Goal: Task Accomplishment & Management: Use online tool/utility

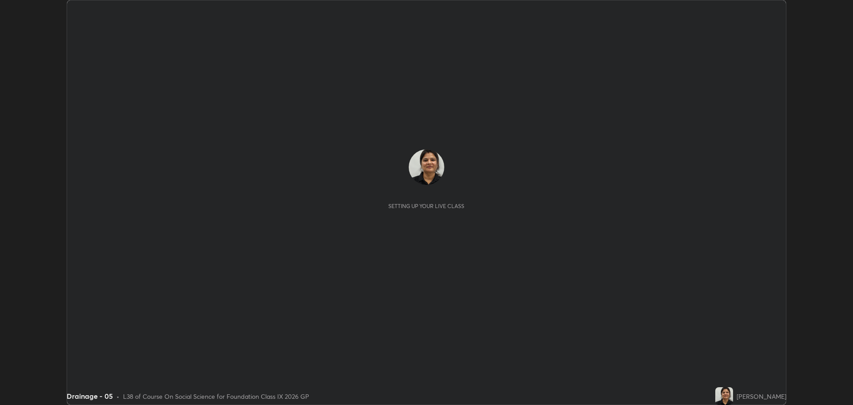
scroll to position [405, 853]
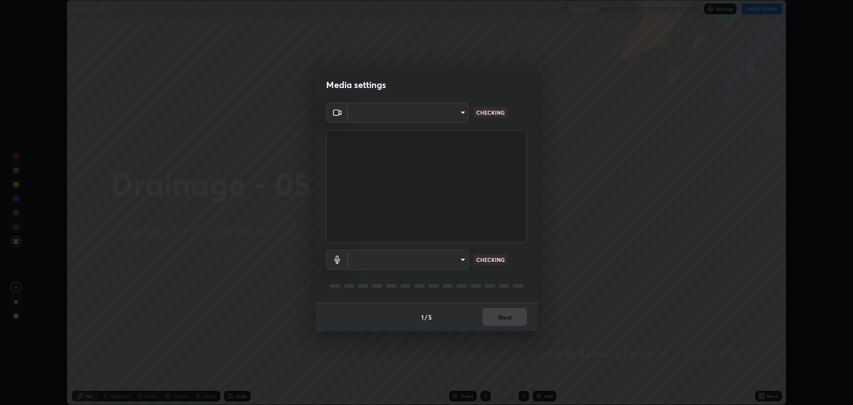
type input "818fcefd3fddf3d091a7478ec67eb8981ca9e8ab5665e76ce228af1b2ffa74de"
type input "default"
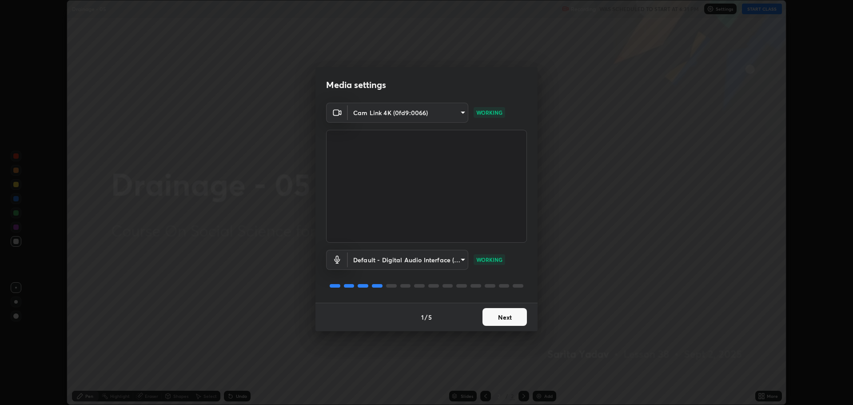
click at [514, 322] on button "Next" at bounding box center [505, 317] width 44 height 18
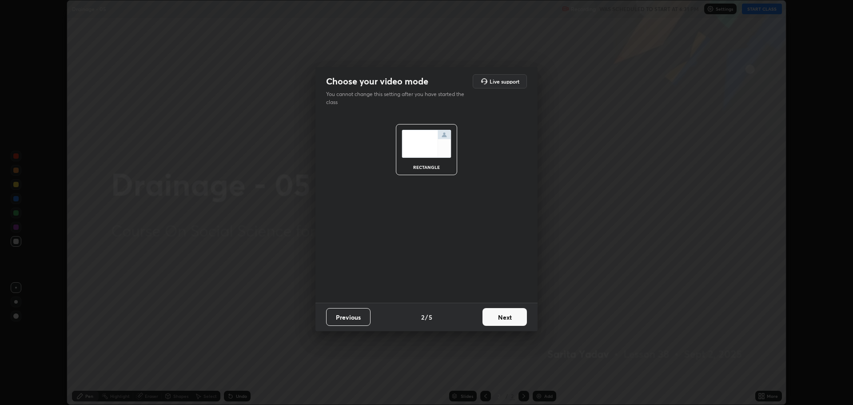
click at [510, 312] on button "Next" at bounding box center [505, 317] width 44 height 18
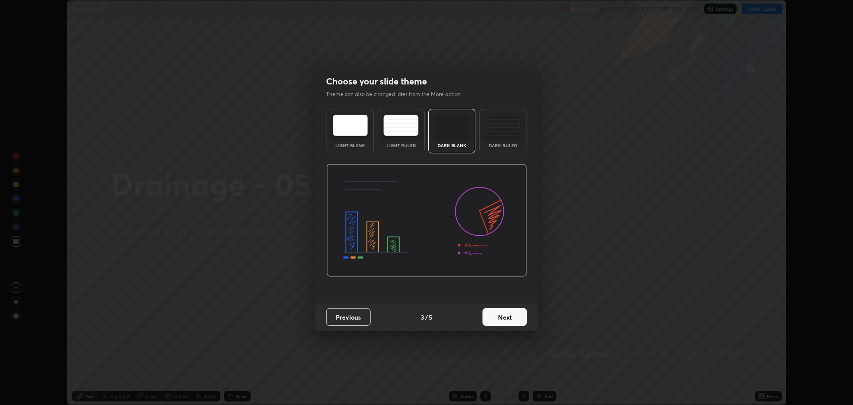
click at [358, 126] on img at bounding box center [350, 125] width 35 height 21
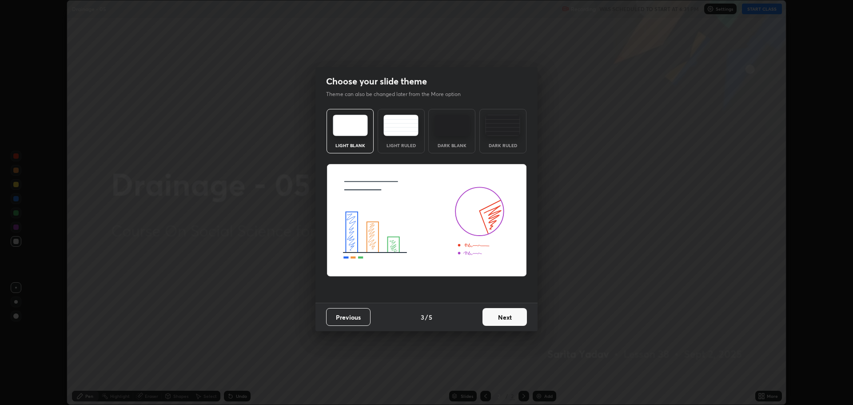
click at [506, 323] on button "Next" at bounding box center [505, 317] width 44 height 18
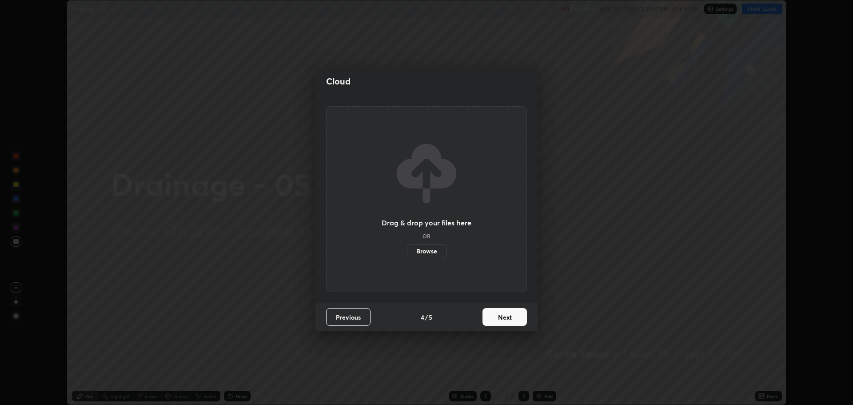
click at [500, 313] on button "Next" at bounding box center [505, 317] width 44 height 18
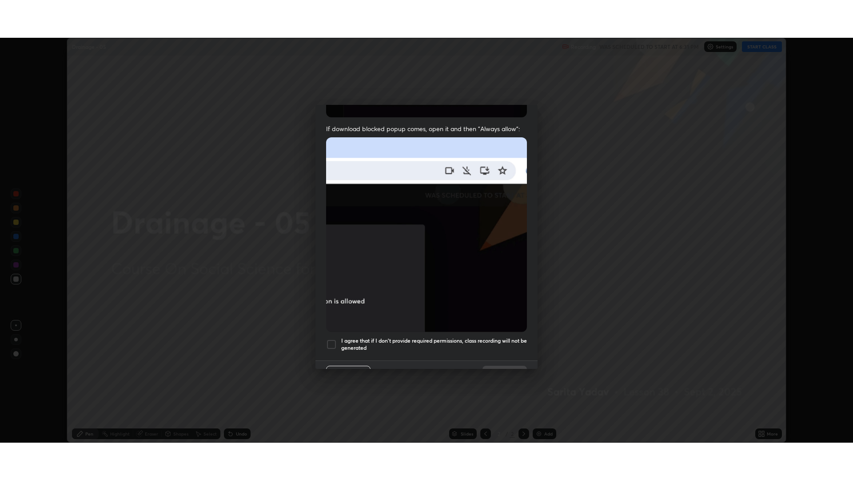
scroll to position [180, 0]
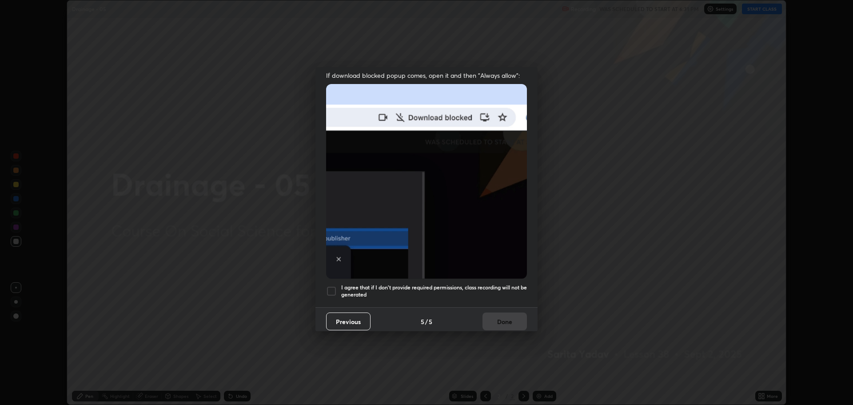
click at [362, 288] on h5 "I agree that if I don't provide required permissions, class recording will not …" at bounding box center [434, 291] width 186 height 14
click at [496, 319] on button "Done" at bounding box center [505, 321] width 44 height 18
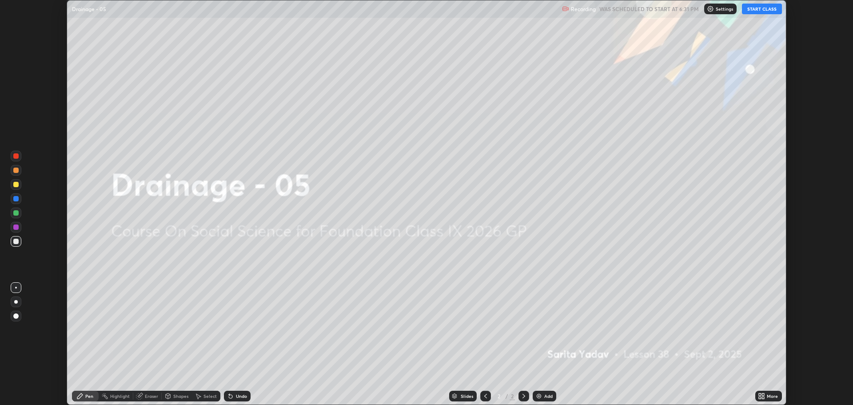
click at [764, 394] on icon at bounding box center [764, 394] width 2 height 2
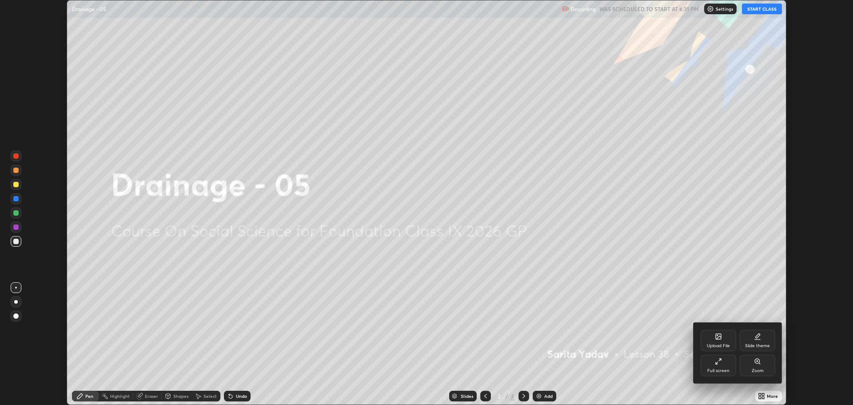
click at [725, 368] on div "Full screen" at bounding box center [719, 370] width 22 height 4
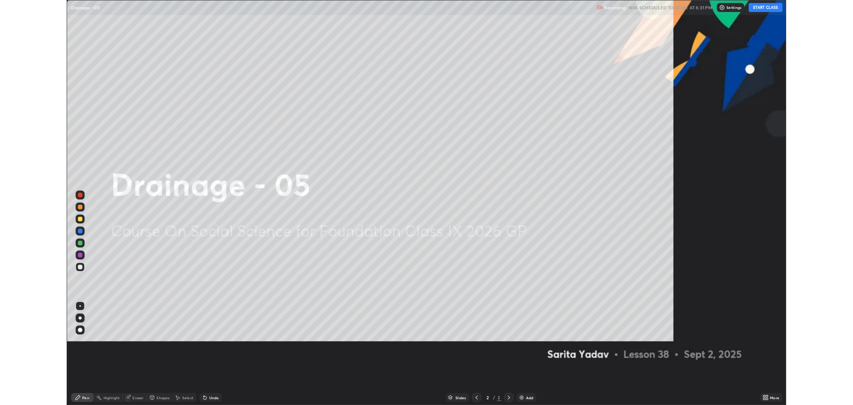
scroll to position [480, 853]
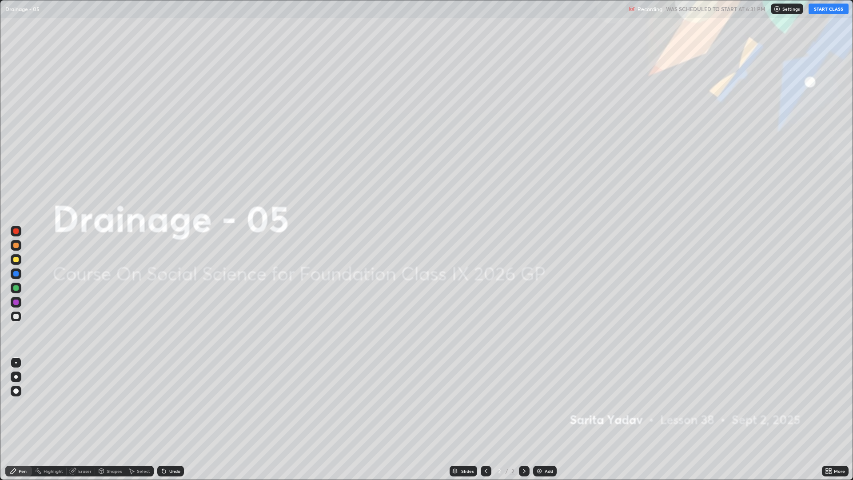
click at [840, 12] on button "START CLASS" at bounding box center [829, 9] width 40 height 11
click at [540, 404] on img at bounding box center [539, 471] width 7 height 7
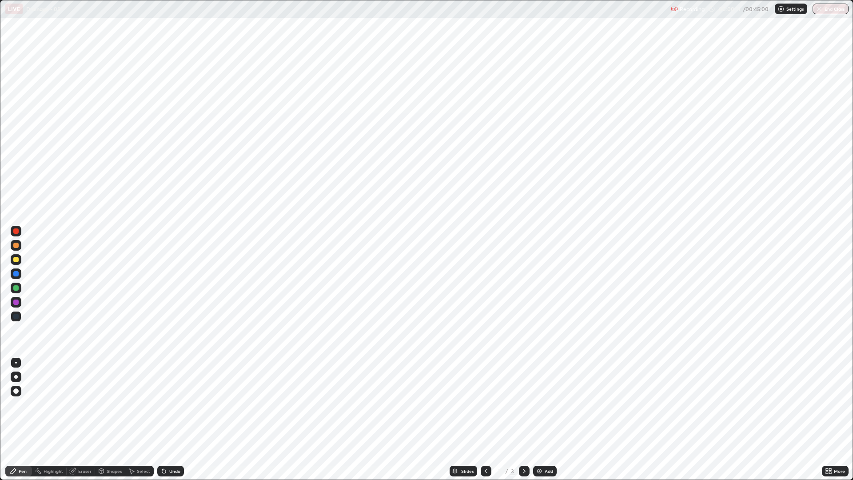
click at [16, 374] on div at bounding box center [16, 377] width 11 height 11
click at [19, 232] on div at bounding box center [16, 231] width 11 height 11
click at [15, 284] on div at bounding box center [16, 288] width 11 height 11
click at [15, 274] on div at bounding box center [15, 273] width 5 height 5
click at [15, 301] on div at bounding box center [15, 302] width 5 height 5
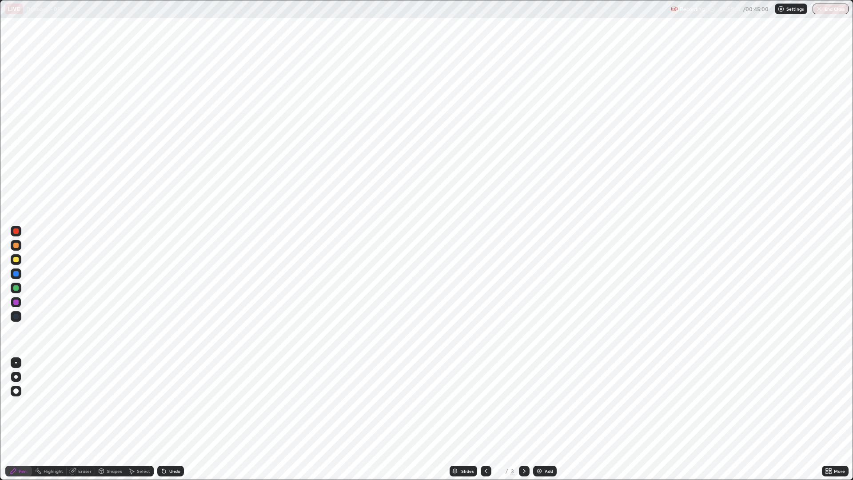
click at [540, 404] on img at bounding box center [539, 471] width 7 height 7
click at [14, 287] on div at bounding box center [15, 287] width 5 height 5
click at [536, 404] on img at bounding box center [539, 471] width 7 height 7
click at [12, 244] on div at bounding box center [16, 245] width 11 height 11
click at [15, 287] on div at bounding box center [15, 287] width 5 height 5
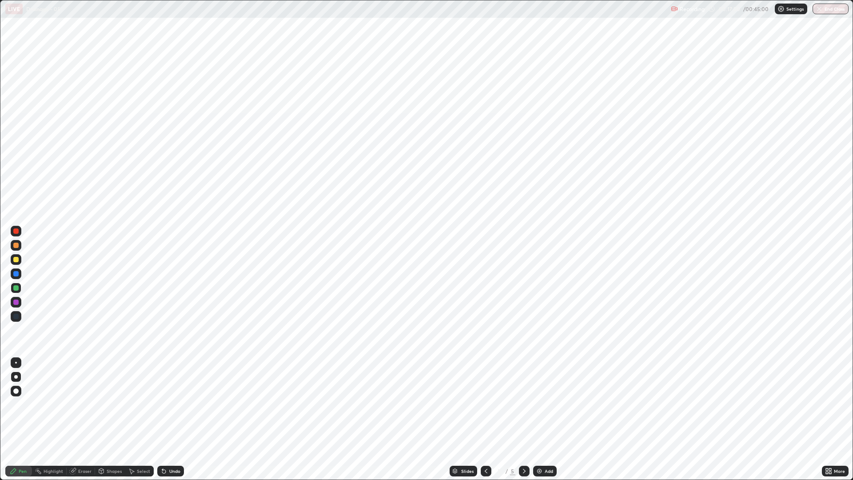
click at [536, 404] on img at bounding box center [539, 471] width 7 height 7
click at [12, 275] on div at bounding box center [16, 273] width 11 height 11
click at [14, 287] on div at bounding box center [15, 287] width 5 height 5
click at [540, 404] on img at bounding box center [539, 471] width 7 height 7
click at [15, 302] on div at bounding box center [15, 302] width 5 height 5
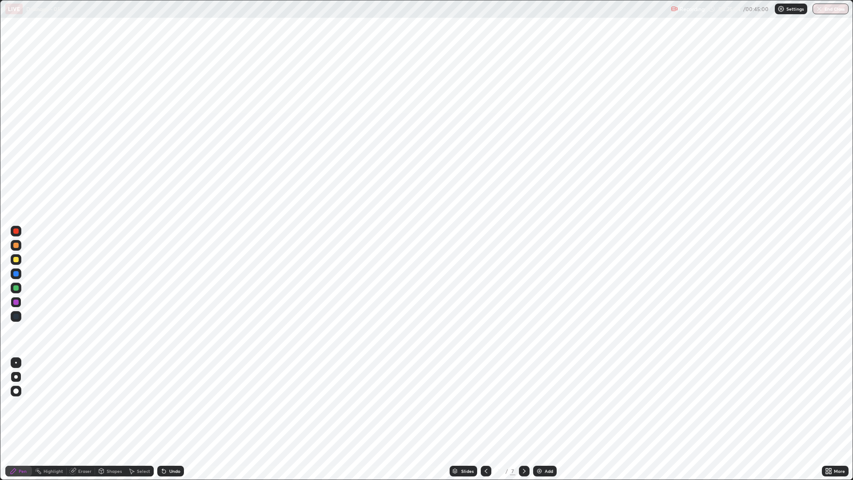
click at [16, 274] on div at bounding box center [15, 273] width 5 height 5
click at [0, 362] on div "Setting up your live class" at bounding box center [426, 240] width 853 height 480
click at [13, 287] on div at bounding box center [15, 287] width 5 height 5
click at [825, 11] on button "End Class" at bounding box center [831, 9] width 35 height 11
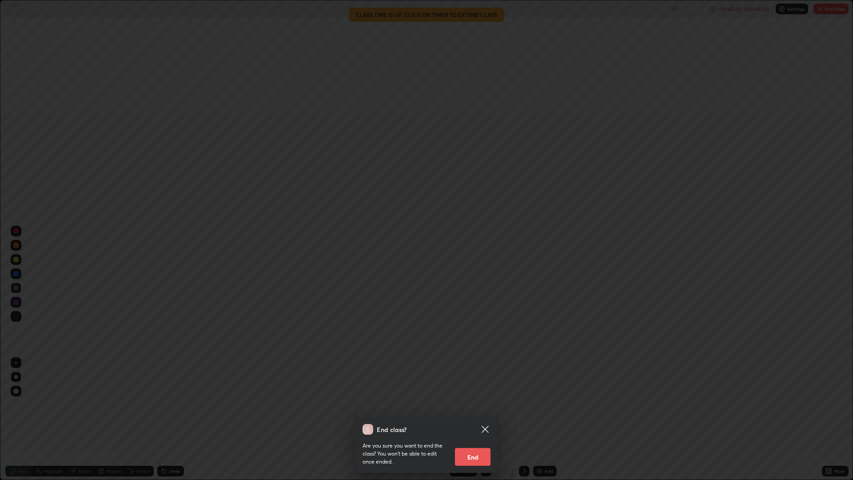
click at [478, 404] on button "End" at bounding box center [473, 457] width 36 height 18
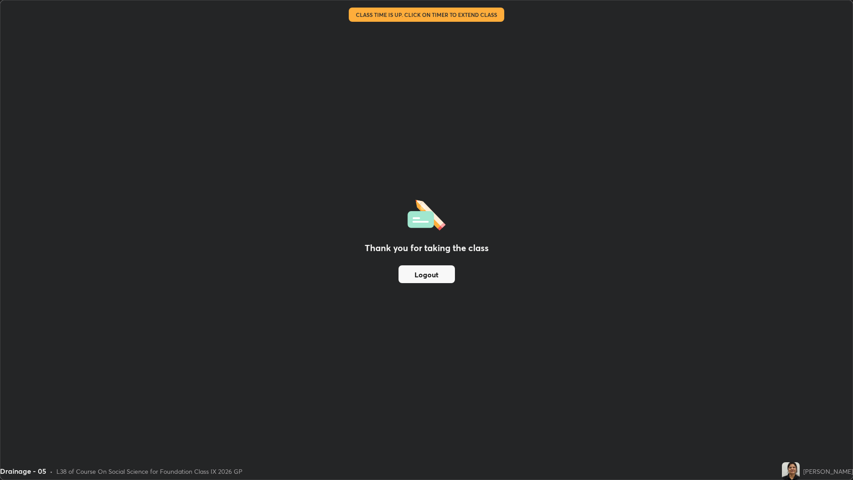
click at [437, 277] on button "Logout" at bounding box center [427, 274] width 56 height 18
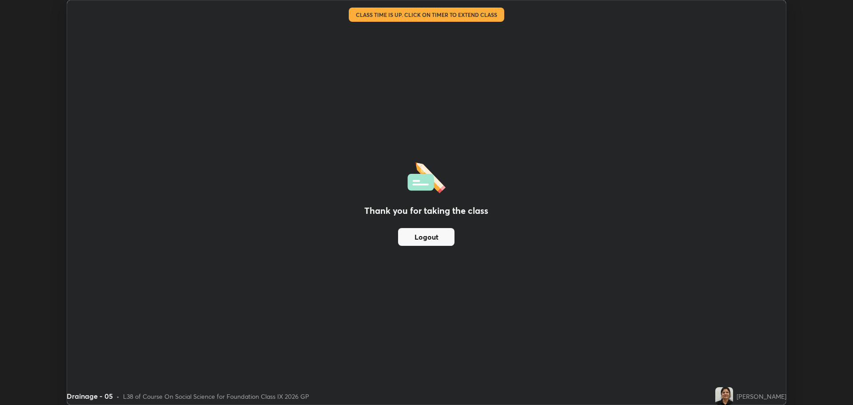
scroll to position [44044, 43596]
